Goal: Information Seeking & Learning: Learn about a topic

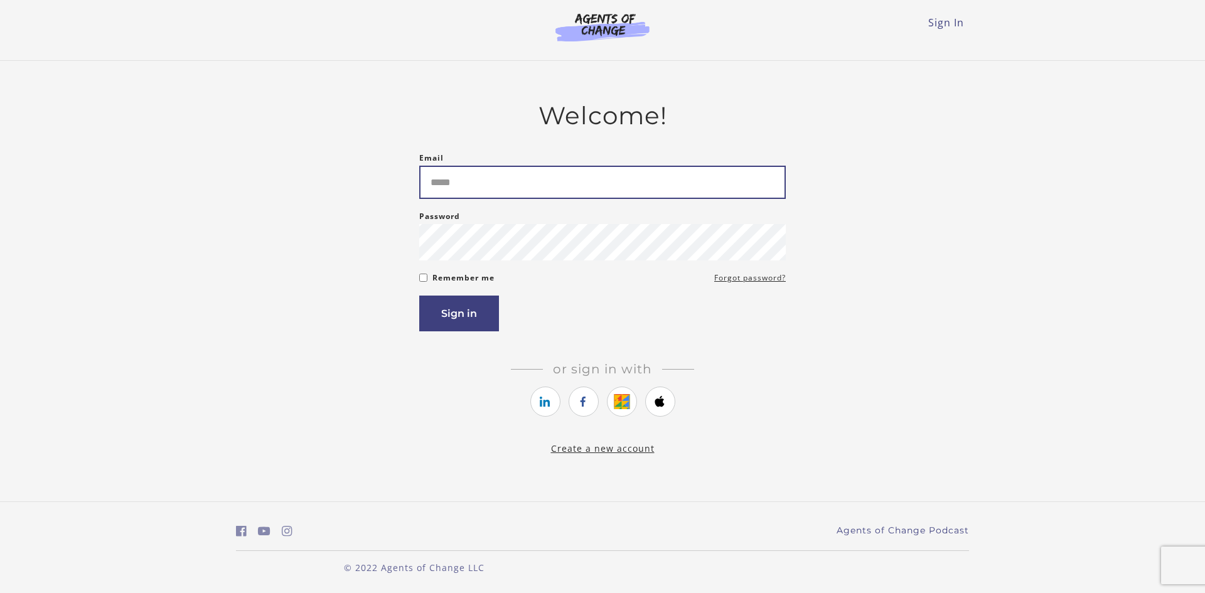
click at [471, 179] on input "Email" at bounding box center [602, 182] width 367 height 33
type input "**********"
click at [474, 309] on button "Sign in" at bounding box center [459, 314] width 80 height 36
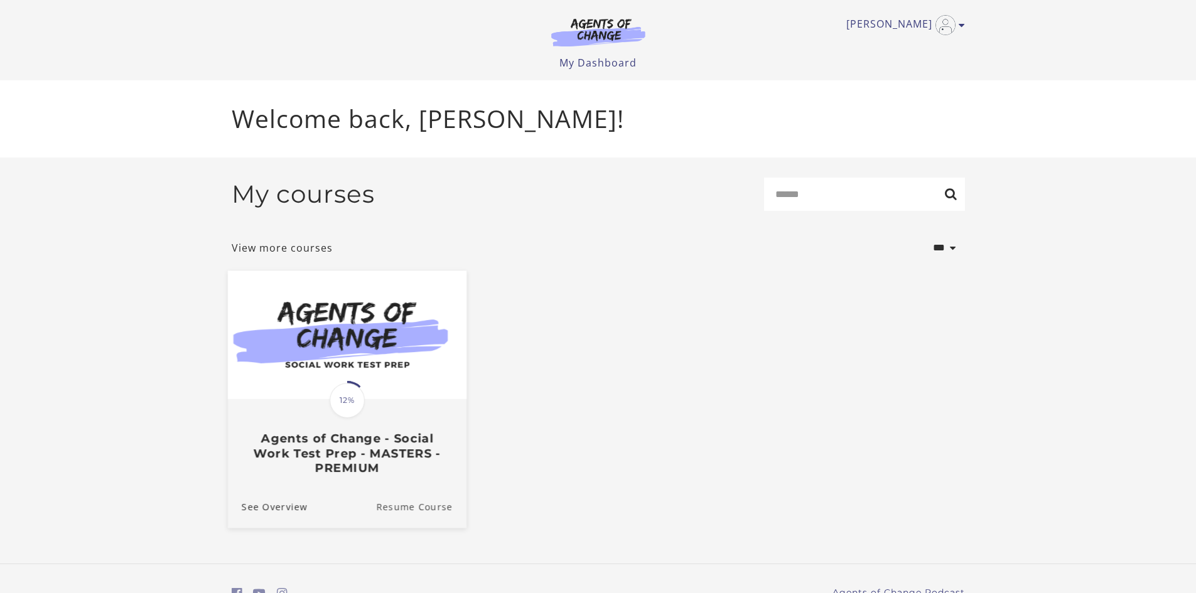
click at [398, 513] on link "Resume Course" at bounding box center [421, 506] width 90 height 42
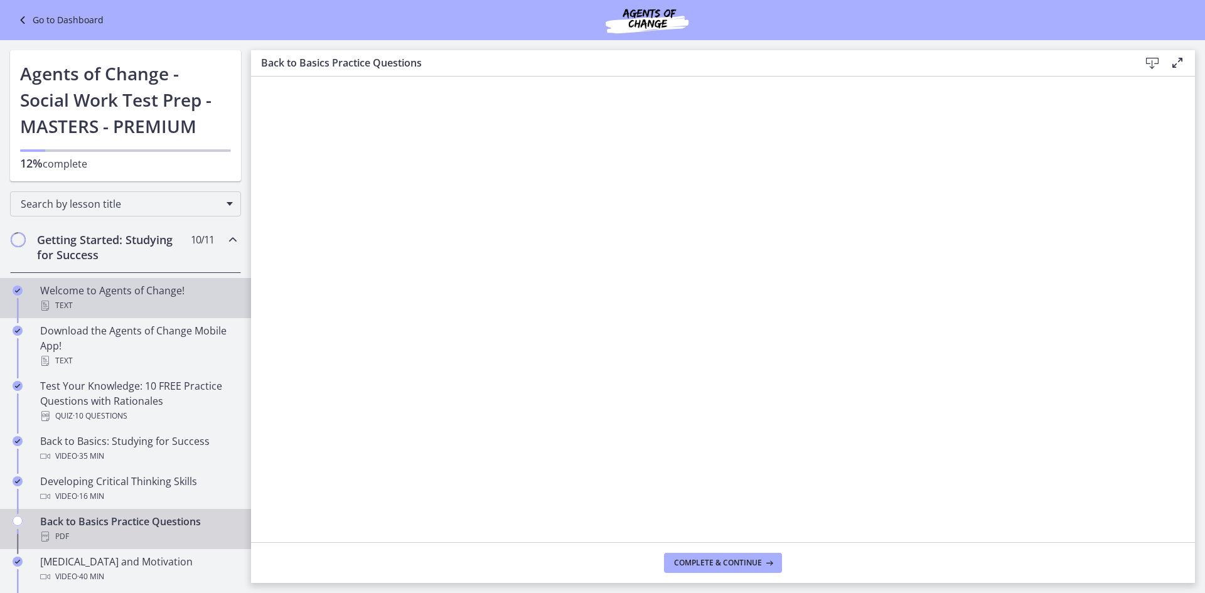
click at [116, 297] on div "Welcome to Agents of Change! Text" at bounding box center [138, 298] width 196 height 30
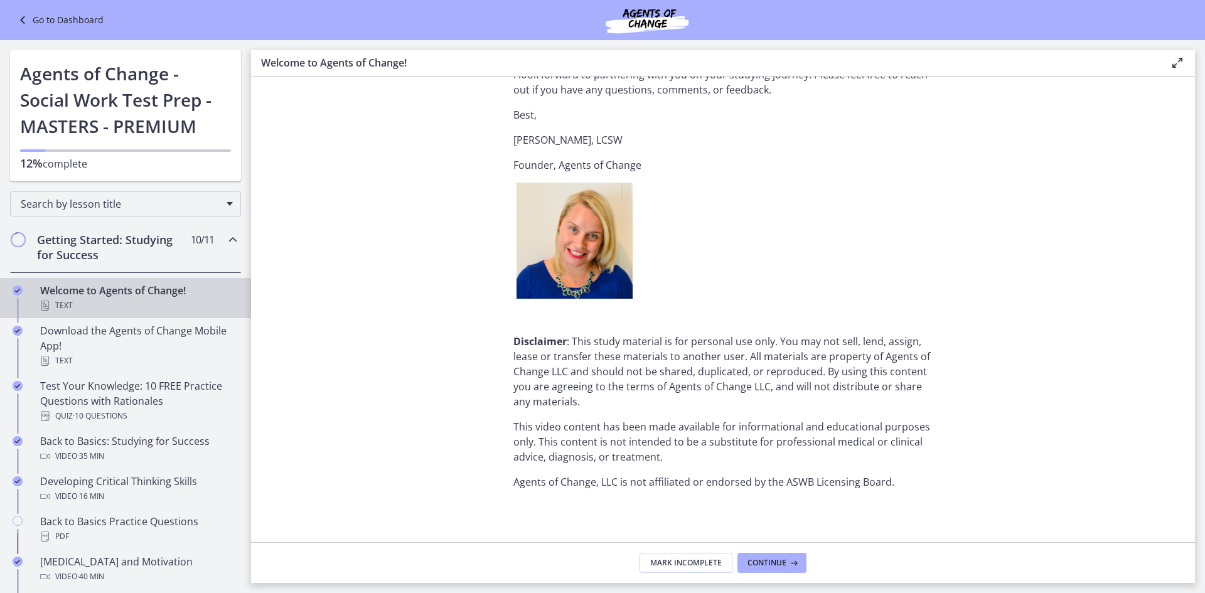
scroll to position [1500, 0]
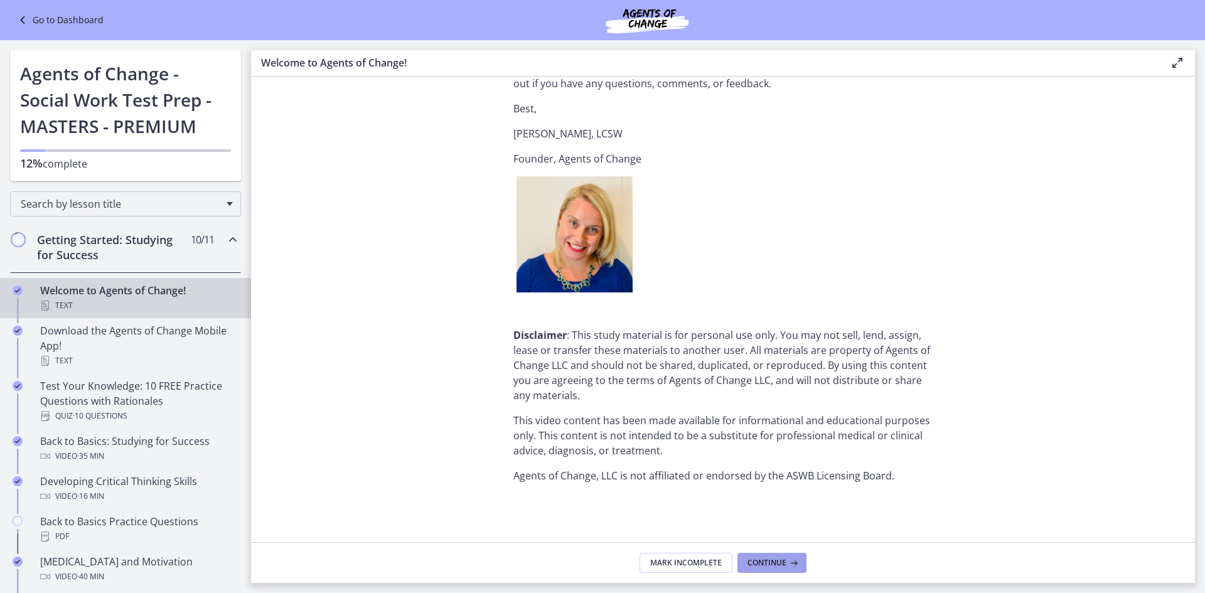
click at [797, 565] on icon at bounding box center [792, 563] width 13 height 10
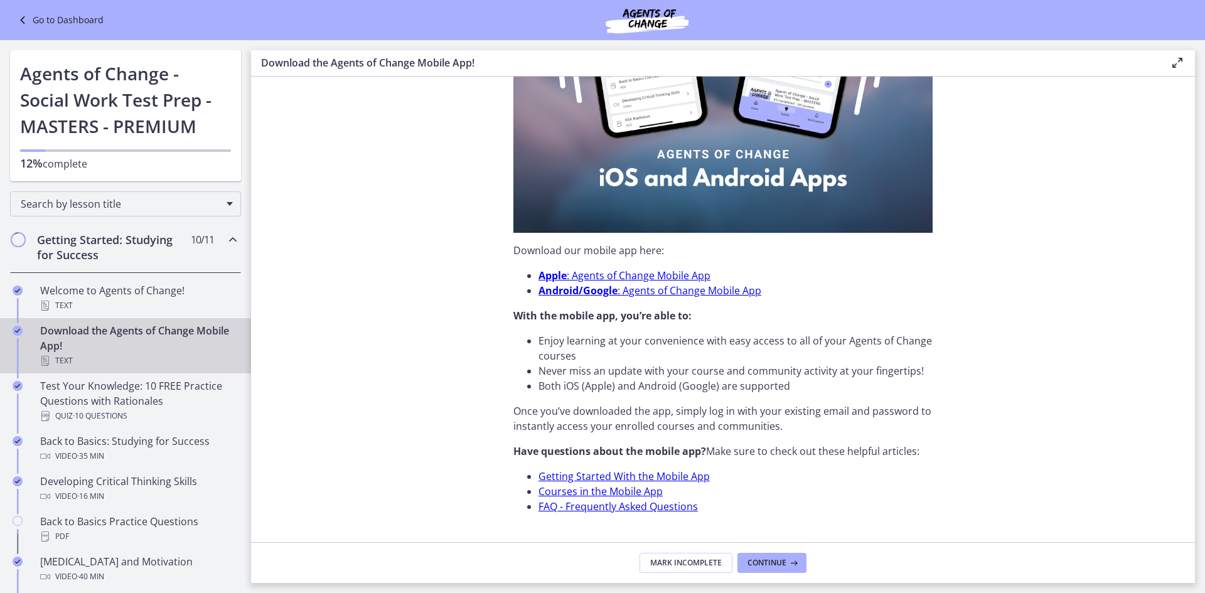
scroll to position [303, 0]
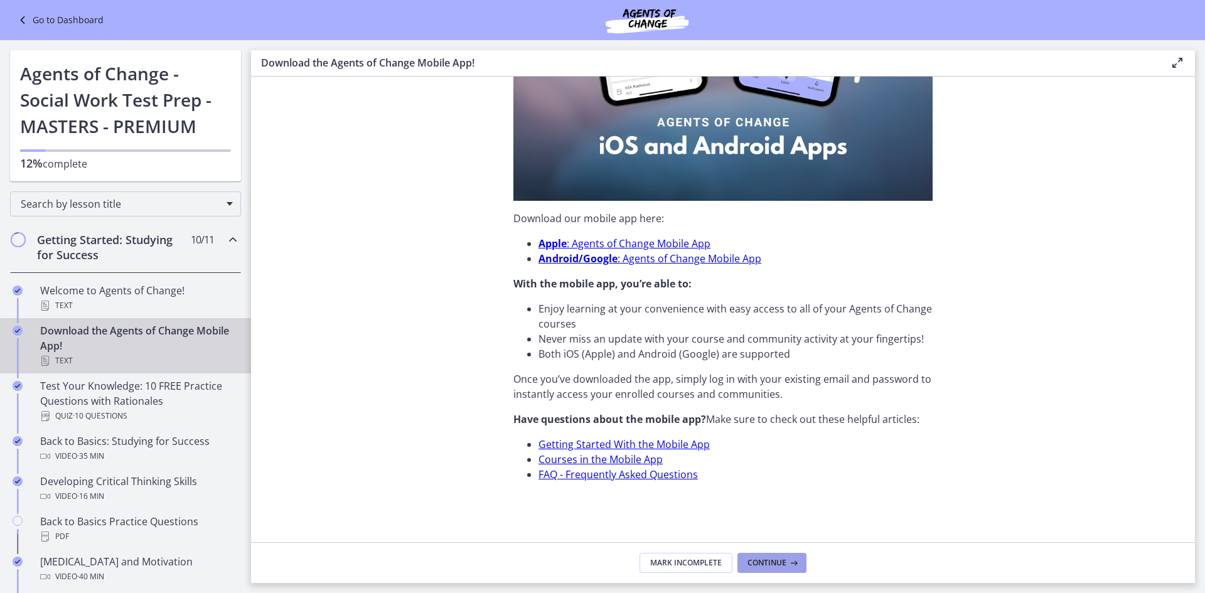
click at [776, 558] on span "Continue" at bounding box center [766, 563] width 39 height 10
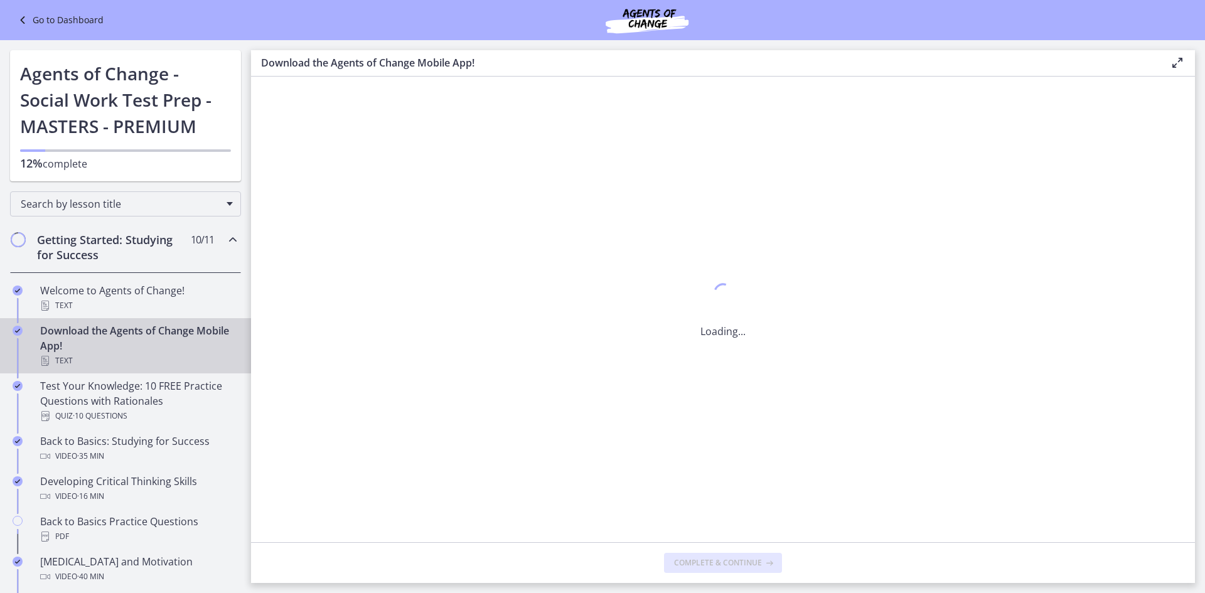
scroll to position [0, 0]
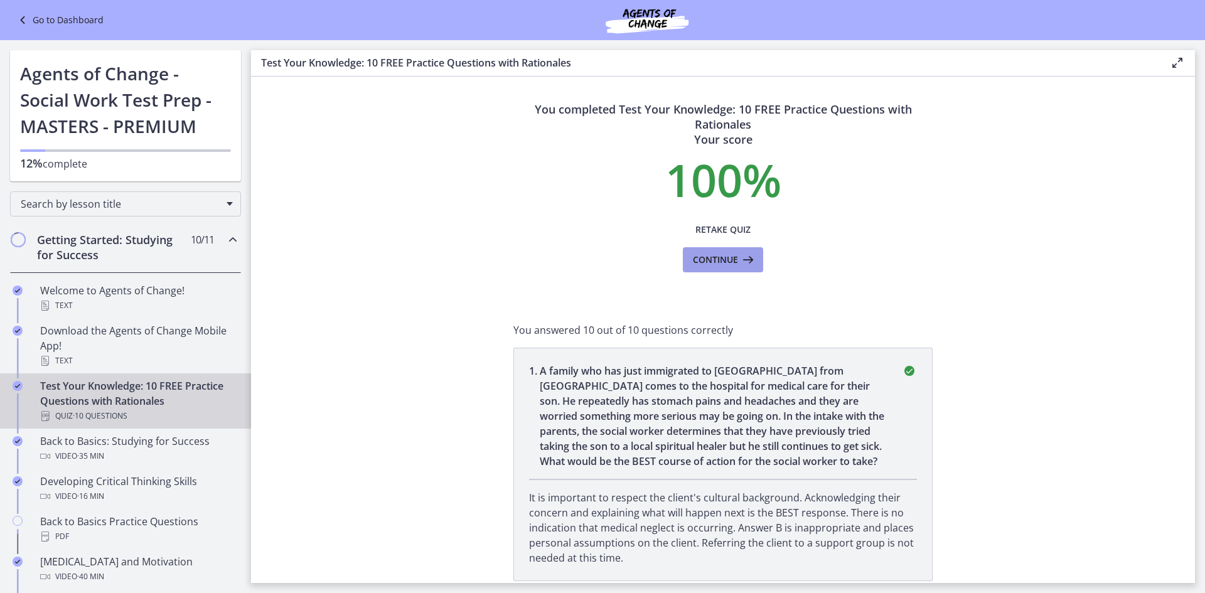
click at [719, 260] on span "Continue" at bounding box center [715, 259] width 45 height 15
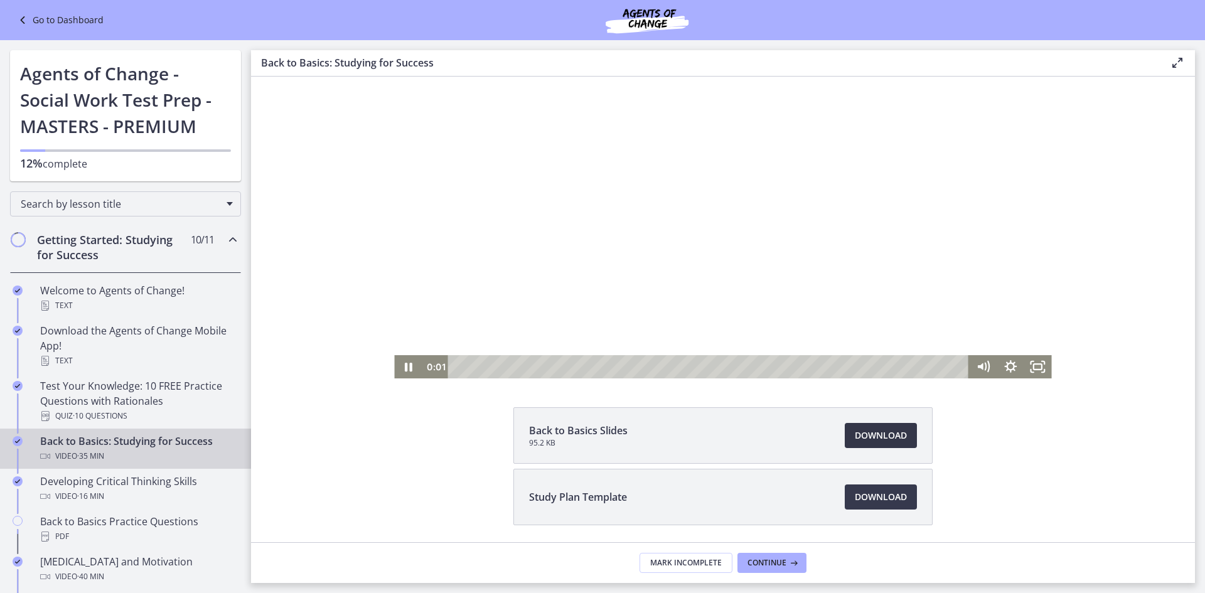
scroll to position [111, 0]
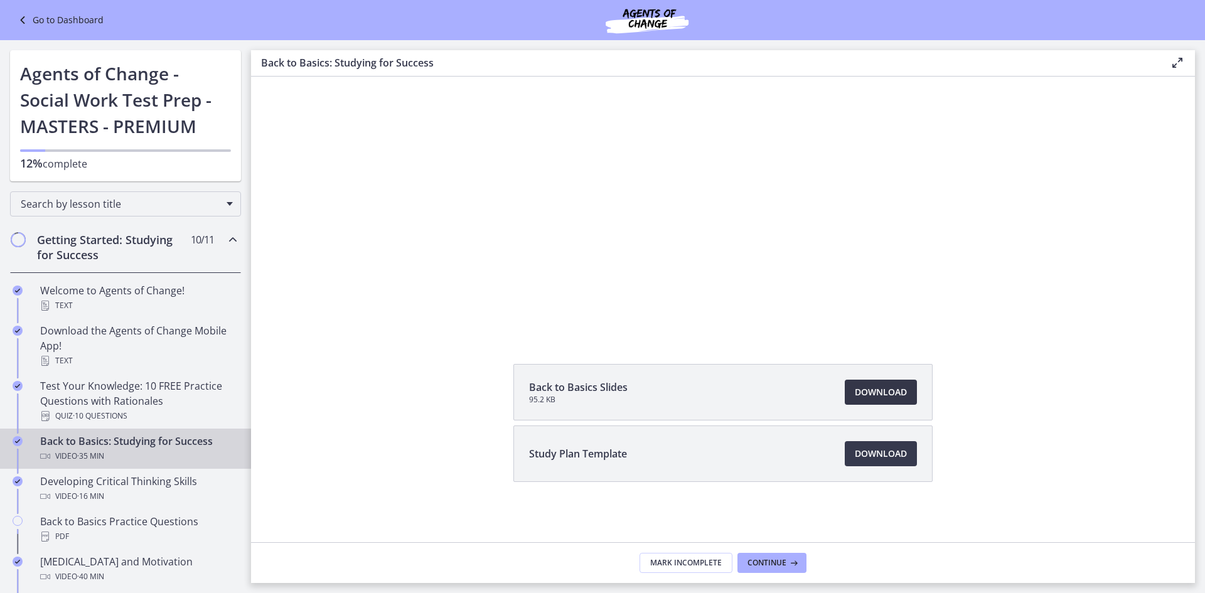
click at [860, 383] on link "Download Opens in a new window" at bounding box center [881, 392] width 72 height 25
click at [859, 455] on span "Download Opens in a new window" at bounding box center [881, 453] width 52 height 15
